Goal: Transaction & Acquisition: Purchase product/service

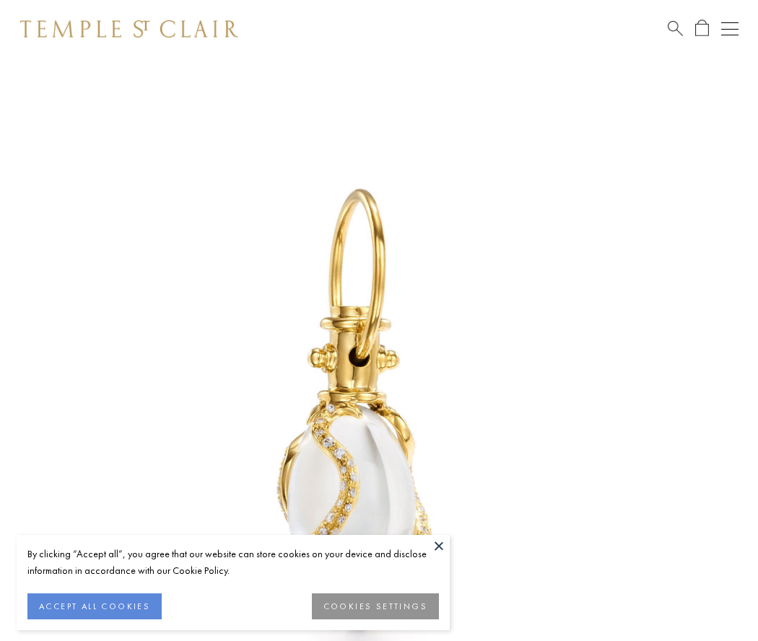
scroll to position [12, 0]
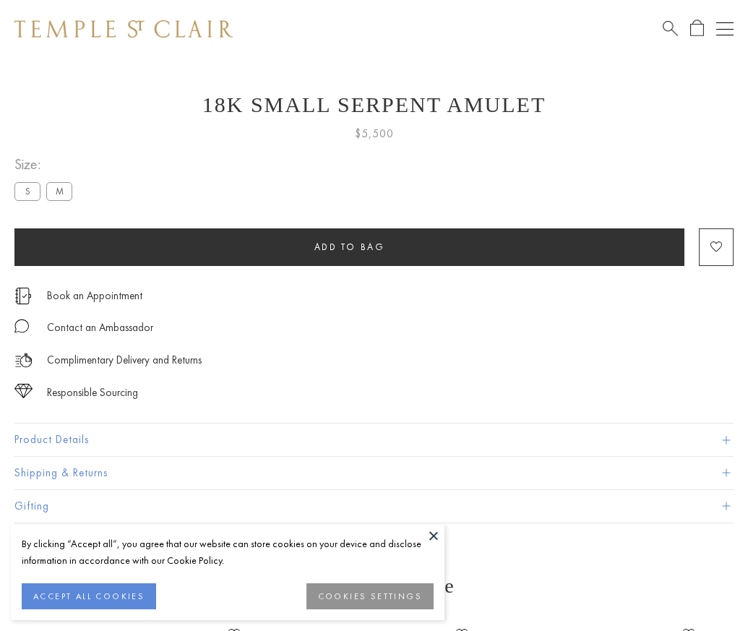
click at [349, 246] on span "Add to bag" at bounding box center [349, 247] width 71 height 12
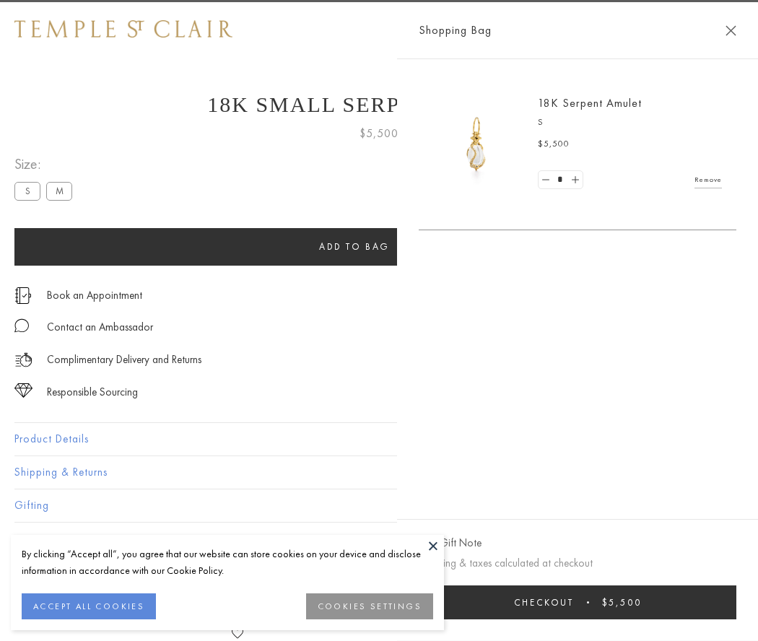
click at [574, 602] on span "Checkout" at bounding box center [544, 603] width 60 height 12
